Goal: Task Accomplishment & Management: Manage account settings

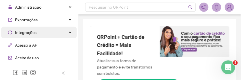
scroll to position [48, 0]
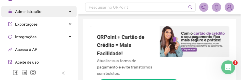
click at [64, 13] on div "Administração" at bounding box center [38, 12] width 75 height 12
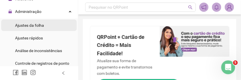
click at [55, 29] on li "Ajustes da folha" at bounding box center [38, 26] width 75 height 12
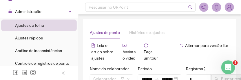
type input "**********"
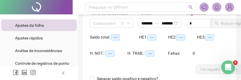
scroll to position [60, 0]
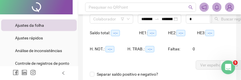
click at [60, 74] on div at bounding box center [39, 74] width 78 height 14
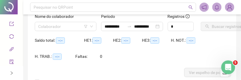
scroll to position [24, 0]
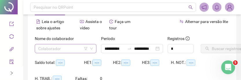
click at [92, 48] on icon "down" at bounding box center [91, 48] width 3 height 3
click at [69, 51] on body "**********" at bounding box center [120, 16] width 241 height 80
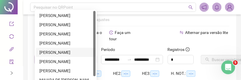
scroll to position [0, 0]
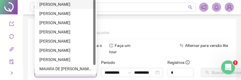
click at [67, 3] on div "[PERSON_NAME]" at bounding box center [65, 4] width 53 height 6
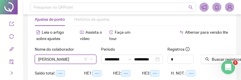
scroll to position [24, 0]
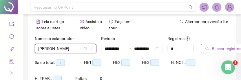
click at [211, 50] on button "Buscar registros" at bounding box center [222, 48] width 45 height 9
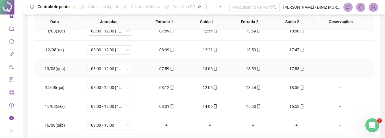
scroll to position [133, 0]
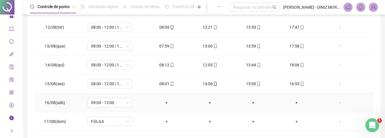
click at [246, 86] on div "-" at bounding box center [340, 102] width 34 height 6
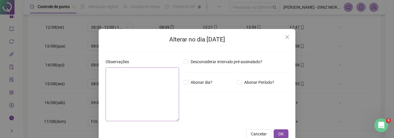
drag, startPoint x: 94, startPoint y: 93, endPoint x: 117, endPoint y: 80, distance: 25.9
click at [99, 86] on div "Alterar no dia [DATE] Observações Desconsiderar intervalo pré-assinalado? Abona…" at bounding box center [197, 86] width 197 height 115
click at [117, 80] on textarea at bounding box center [142, 94] width 73 height 54
type textarea "*"
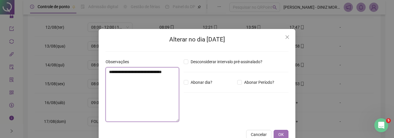
type textarea "**********"
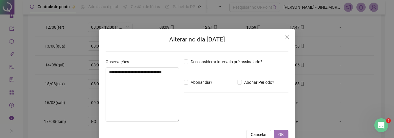
click at [246, 86] on span "OK" at bounding box center [280, 134] width 5 height 6
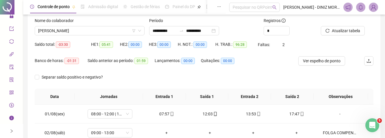
scroll to position [17, 0]
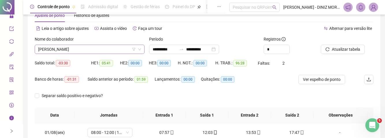
click at [140, 47] on icon "down" at bounding box center [139, 48] width 3 height 3
click at [109, 47] on span "[PERSON_NAME]" at bounding box center [89, 49] width 103 height 9
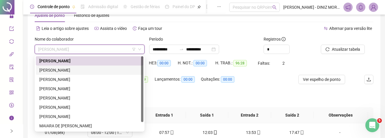
click at [93, 72] on div "[PERSON_NAME]" at bounding box center [89, 70] width 101 height 6
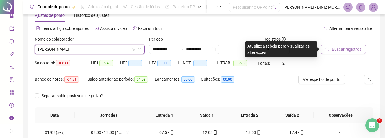
click at [246, 50] on span "Buscar registros" at bounding box center [346, 49] width 29 height 6
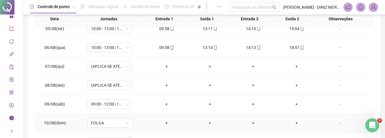
scroll to position [77, 0]
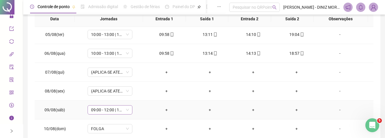
click at [117, 86] on span "09:00 - 12:00 | 13:00 - 14:00" at bounding box center [110, 109] width 38 height 9
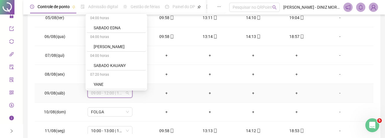
scroll to position [158, 0]
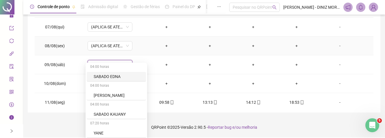
click at [246, 49] on div "-" at bounding box center [340, 46] width 34 height 6
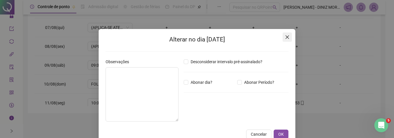
click at [246, 32] on button "Close" at bounding box center [287, 36] width 9 height 9
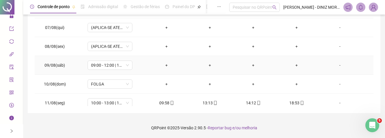
click at [246, 66] on div "-" at bounding box center [340, 65] width 34 height 6
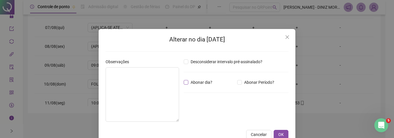
click at [188, 85] on span "Abonar dia?" at bounding box center [201, 82] width 26 height 6
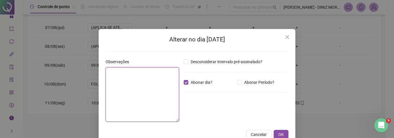
click at [126, 71] on textarea at bounding box center [142, 94] width 73 height 54
type textarea "********"
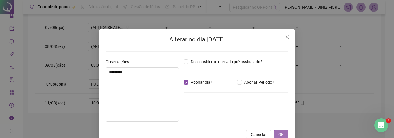
click at [246, 86] on button "OK" at bounding box center [281, 134] width 15 height 9
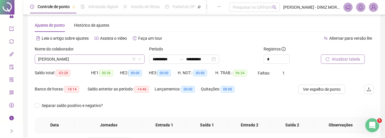
scroll to position [4, 0]
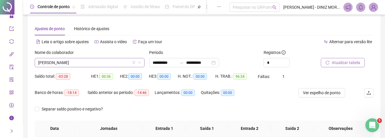
click at [131, 59] on span "[PERSON_NAME]" at bounding box center [89, 62] width 103 height 9
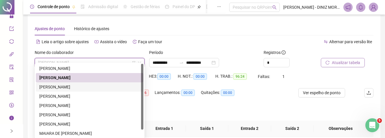
click at [101, 86] on div "[PERSON_NAME]" at bounding box center [89, 87] width 101 height 6
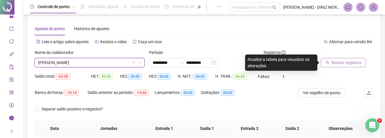
click at [246, 65] on span "Buscar registros" at bounding box center [346, 62] width 29 height 6
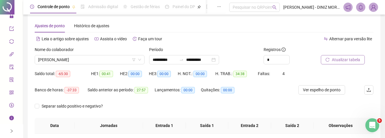
scroll to position [0, 0]
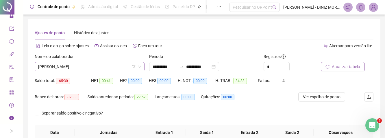
click at [102, 62] on span "[PERSON_NAME]" at bounding box center [89, 66] width 103 height 9
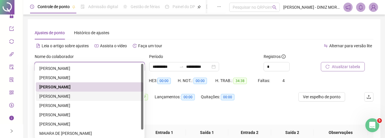
click at [86, 86] on div "[PERSON_NAME]" at bounding box center [89, 96] width 101 height 6
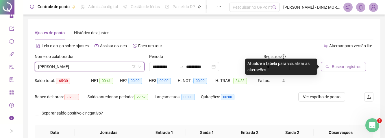
click at [246, 69] on span "Buscar registros" at bounding box center [346, 66] width 29 height 6
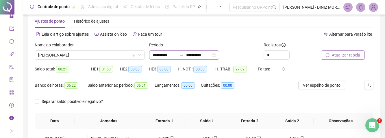
scroll to position [5, 0]
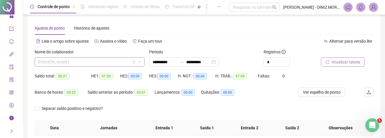
click at [105, 64] on body "**********" at bounding box center [192, 64] width 385 height 138
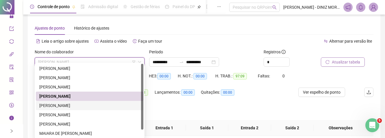
click at [76, 86] on div "[PERSON_NAME]" at bounding box center [89, 105] width 101 height 6
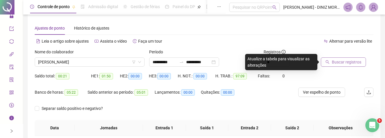
click at [246, 61] on span "Buscar registros" at bounding box center [346, 62] width 29 height 6
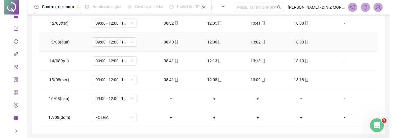
scroll to position [140, 0]
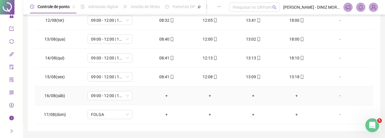
click at [246, 86] on div "-" at bounding box center [340, 95] width 34 height 6
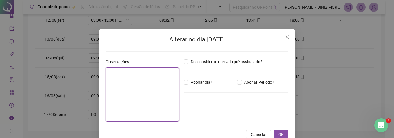
click at [149, 71] on textarea at bounding box center [142, 94] width 73 height 54
type textarea "*"
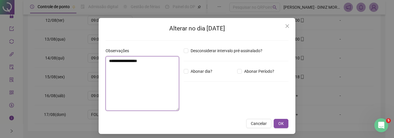
scroll to position [14, 0]
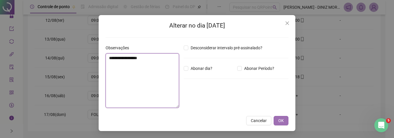
type textarea "**********"
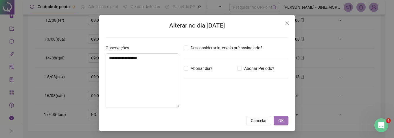
click at [246, 86] on span "OK" at bounding box center [280, 120] width 5 height 6
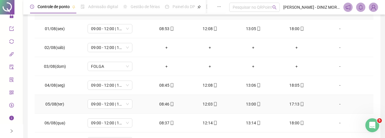
scroll to position [101, 0]
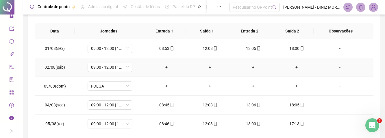
click at [246, 72] on td "-" at bounding box center [345, 67] width 55 height 19
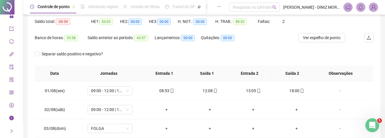
scroll to position [62, 0]
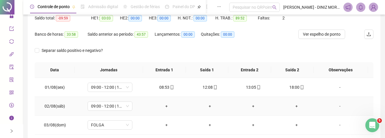
click at [246, 86] on div "-" at bounding box center [340, 106] width 34 height 6
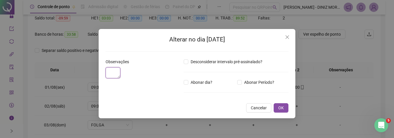
click at [114, 78] on textarea at bounding box center [113, 72] width 15 height 11
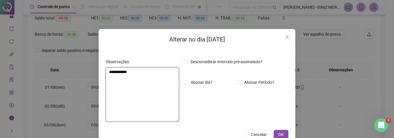
type textarea "**********"
type textarea "*"
type textarea "**********"
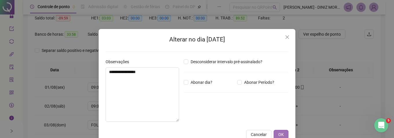
click at [246, 86] on span "OK" at bounding box center [280, 134] width 5 height 6
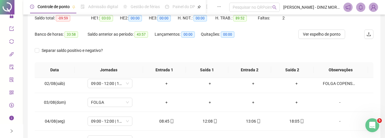
scroll to position [0, 0]
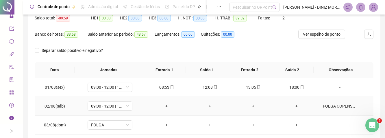
drag, startPoint x: 329, startPoint y: 108, endPoint x: 311, endPoint y: 105, distance: 18.7
click at [246, 86] on td "+" at bounding box center [296, 106] width 43 height 19
click at [246, 86] on div "FOLGA COPENSATORIA" at bounding box center [340, 106] width 34 height 6
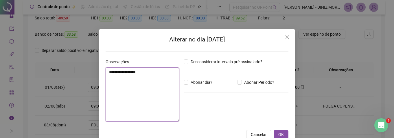
drag, startPoint x: 124, startPoint y: 74, endPoint x: 178, endPoint y: 84, distance: 54.7
click at [127, 74] on textarea "**********" at bounding box center [142, 94] width 73 height 54
type textarea "**********"
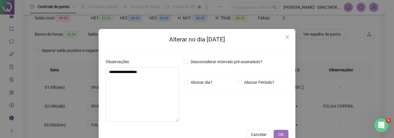
click at [246, 86] on button "OK" at bounding box center [281, 134] width 15 height 9
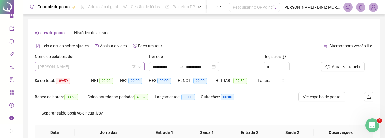
click at [98, 62] on span "[PERSON_NAME]" at bounding box center [89, 66] width 103 height 9
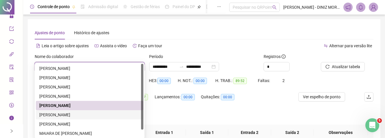
click at [80, 86] on div "[PERSON_NAME]" at bounding box center [90, 114] width 108 height 9
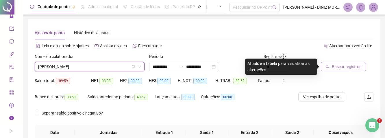
click at [246, 64] on span "Buscar registros" at bounding box center [346, 66] width 29 height 6
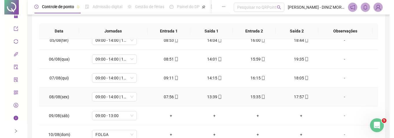
scroll to position [97, 0]
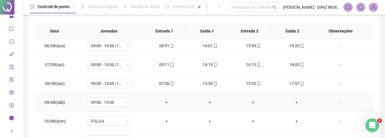
click at [246, 86] on div "-" at bounding box center [340, 102] width 34 height 6
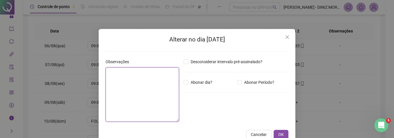
click at [140, 86] on textarea at bounding box center [142, 94] width 73 height 54
type textarea "**********"
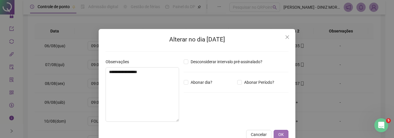
click at [246, 86] on button "OK" at bounding box center [281, 134] width 15 height 9
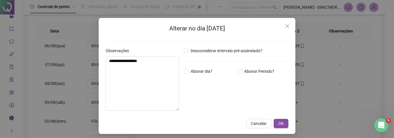
scroll to position [14, 0]
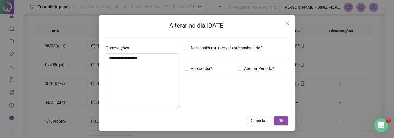
click at [246, 86] on span "Cancelar" at bounding box center [259, 120] width 16 height 6
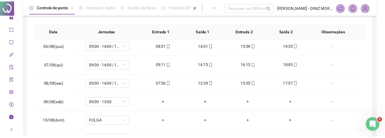
scroll to position [0, 0]
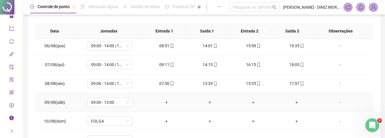
click at [246, 86] on td "-" at bounding box center [345, 102] width 55 height 19
click at [246, 86] on div "-" at bounding box center [340, 102] width 34 height 6
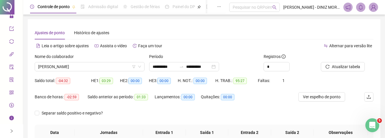
click at [97, 58] on div "Nome do colaborador" at bounding box center [90, 57] width 110 height 9
click at [90, 62] on span "[PERSON_NAME]" at bounding box center [89, 66] width 103 height 9
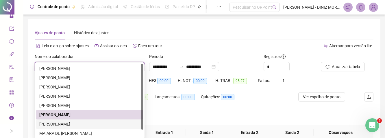
click at [73, 86] on div "[PERSON_NAME]" at bounding box center [90, 123] width 108 height 9
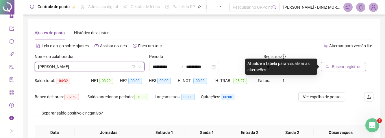
click at [246, 64] on span "Buscar registros" at bounding box center [346, 66] width 29 height 6
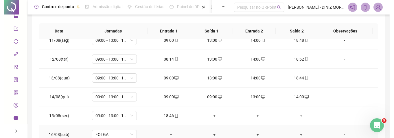
scroll to position [120, 0]
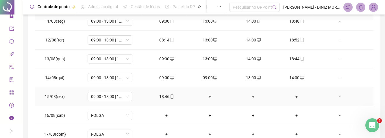
click at [204, 86] on div "+" at bounding box center [210, 96] width 34 height 6
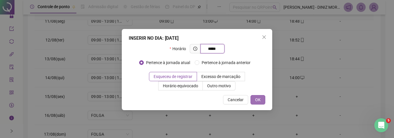
type input "*****"
click at [246, 86] on button "OK" at bounding box center [257, 99] width 15 height 9
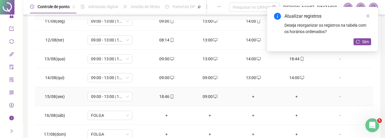
click at [246, 86] on div "+" at bounding box center [253, 96] width 34 height 6
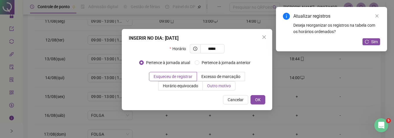
type input "*****"
click at [213, 86] on label "Outro motivo" at bounding box center [219, 85] width 33 height 9
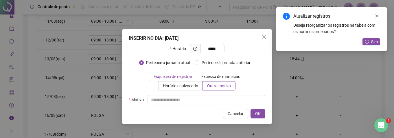
click at [173, 74] on span "Esqueceu de registrar" at bounding box center [173, 76] width 39 height 5
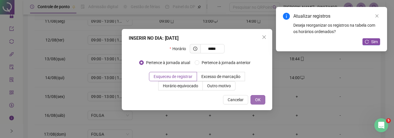
click at [246, 86] on span "OK" at bounding box center [257, 99] width 5 height 6
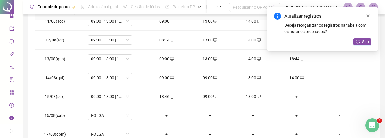
click at [246, 86] on div "+" at bounding box center [297, 96] width 34 height 6
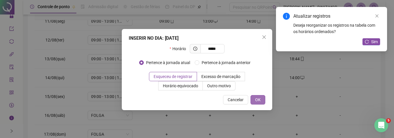
type input "*****"
click at [246, 86] on button "OK" at bounding box center [257, 99] width 15 height 9
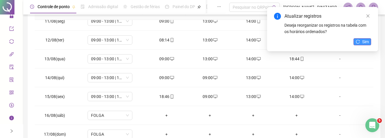
click at [246, 40] on icon "reload" at bounding box center [358, 42] width 4 height 4
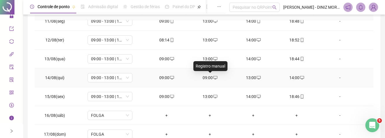
click at [213, 76] on icon "desktop" at bounding box center [215, 77] width 4 height 3
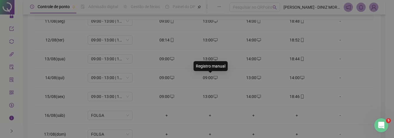
type input "**********"
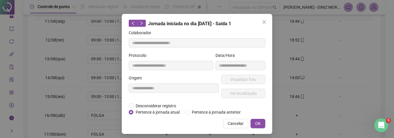
scroll to position [19, 0]
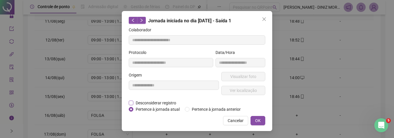
click at [133, 86] on span "Desconsiderar registro" at bounding box center [155, 102] width 45 height 6
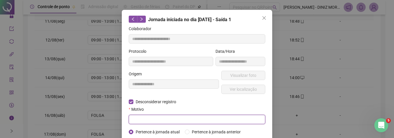
click at [207, 86] on input "text" at bounding box center [197, 119] width 137 height 9
type input "*"
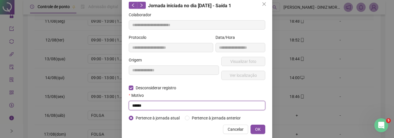
scroll to position [43, 0]
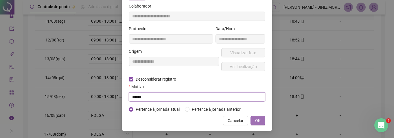
type input "******"
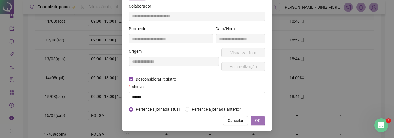
click at [246, 86] on button "OK" at bounding box center [257, 120] width 15 height 9
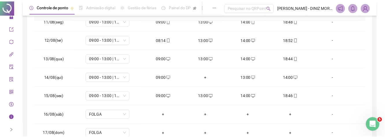
scroll to position [14, 0]
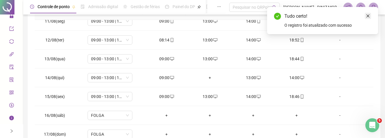
click at [246, 14] on icon "close" at bounding box center [368, 16] width 4 height 4
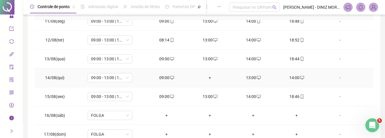
click at [211, 78] on div "+" at bounding box center [210, 77] width 34 height 6
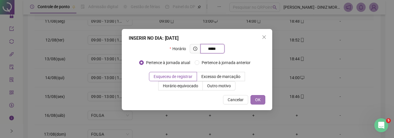
type input "*****"
click at [246, 86] on button "OK" at bounding box center [257, 99] width 15 height 9
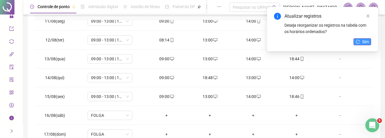
click at [246, 39] on button "Sim" at bounding box center [363, 41] width 18 height 7
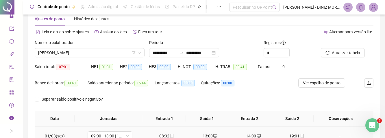
scroll to position [0, 0]
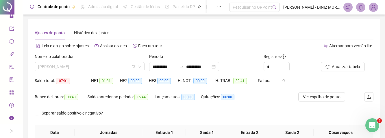
click at [124, 68] on body "**********" at bounding box center [192, 69] width 385 height 138
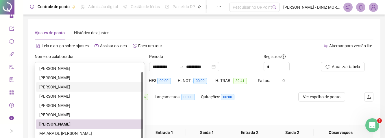
scroll to position [9, 0]
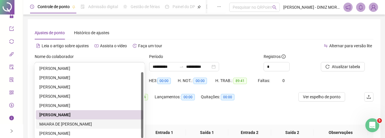
click at [81, 86] on div "MAIARA DE [PERSON_NAME]" at bounding box center [89, 124] width 101 height 6
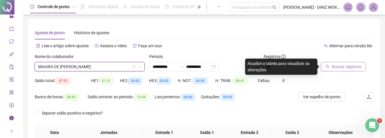
click at [246, 66] on span "Buscar registros" at bounding box center [346, 66] width 29 height 6
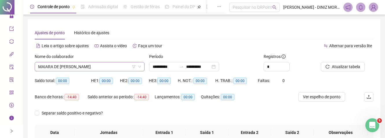
click at [90, 64] on span "MAIARA DE [PERSON_NAME]" at bounding box center [89, 66] width 103 height 9
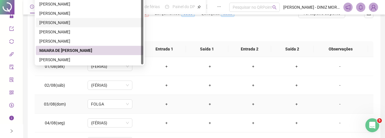
scroll to position [97, 0]
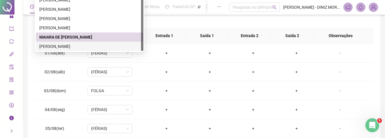
click at [87, 45] on div "[PERSON_NAME]" at bounding box center [89, 46] width 101 height 6
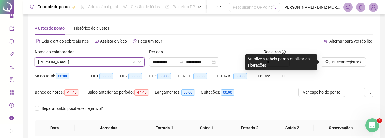
scroll to position [0, 0]
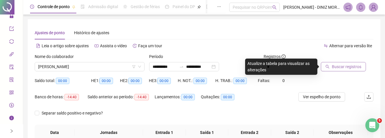
click at [246, 68] on span "Buscar registros" at bounding box center [346, 66] width 29 height 6
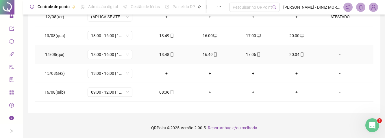
scroll to position [201, 0]
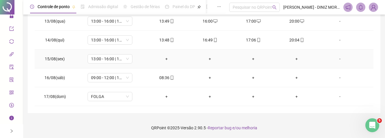
click at [246, 61] on div "-" at bounding box center [340, 59] width 34 height 6
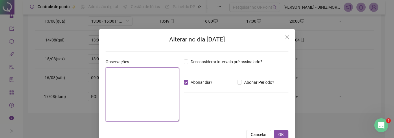
click at [154, 82] on textarea at bounding box center [142, 94] width 73 height 54
type textarea "*"
type textarea "**********"
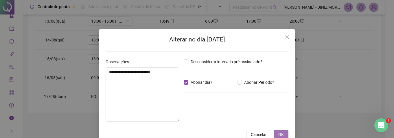
click at [246, 86] on button "OK" at bounding box center [281, 134] width 15 height 9
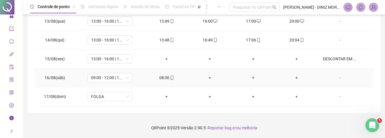
click at [212, 79] on div "+" at bounding box center [210, 77] width 34 height 6
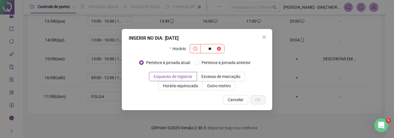
type input "*"
type input "*****"
click at [246, 86] on span "OK" at bounding box center [257, 99] width 5 height 6
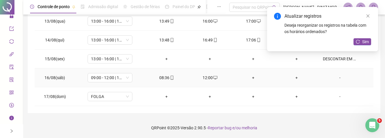
click at [246, 70] on td "+" at bounding box center [253, 77] width 43 height 19
click at [246, 77] on div "+" at bounding box center [253, 77] width 34 height 6
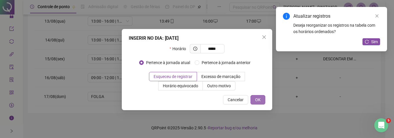
type input "*****"
click at [246, 86] on span "OK" at bounding box center [257, 99] width 5 height 6
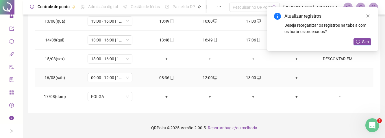
click at [246, 72] on td "+" at bounding box center [296, 77] width 43 height 19
click at [246, 74] on div "+" at bounding box center [297, 77] width 34 height 6
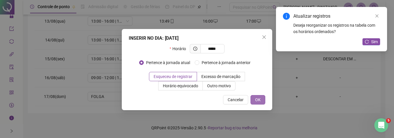
type input "*****"
click at [246, 86] on span "OK" at bounding box center [257, 99] width 5 height 6
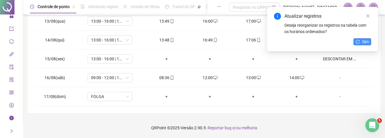
click at [246, 39] on span "Sim" at bounding box center [365, 41] width 7 height 6
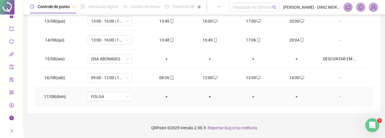
scroll to position [182, 0]
